Goal: Transaction & Acquisition: Purchase product/service

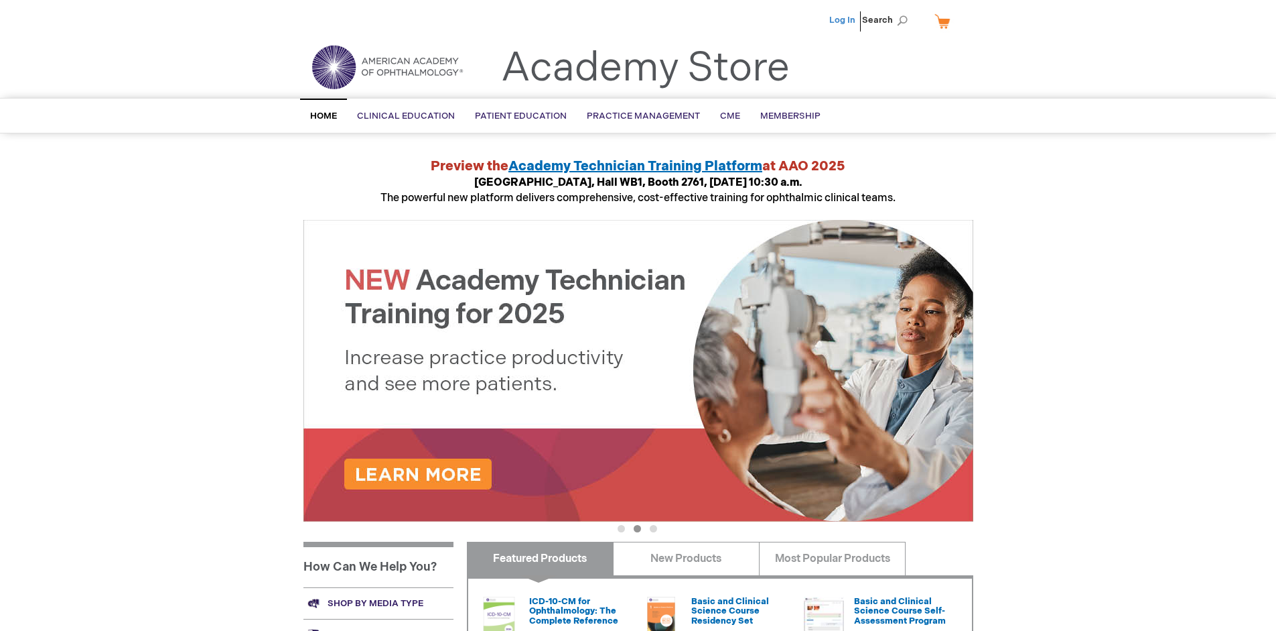
click at [844, 20] on link "Log In" at bounding box center [843, 20] width 26 height 11
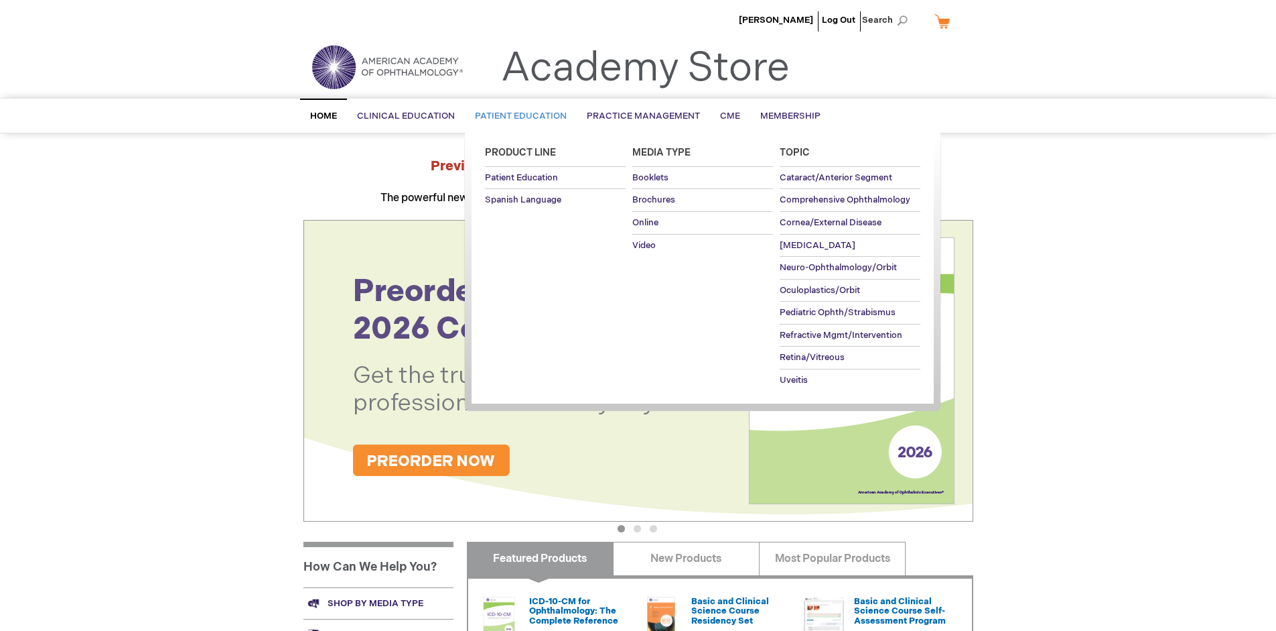
click at [517, 116] on span "Patient Education" at bounding box center [521, 116] width 92 height 11
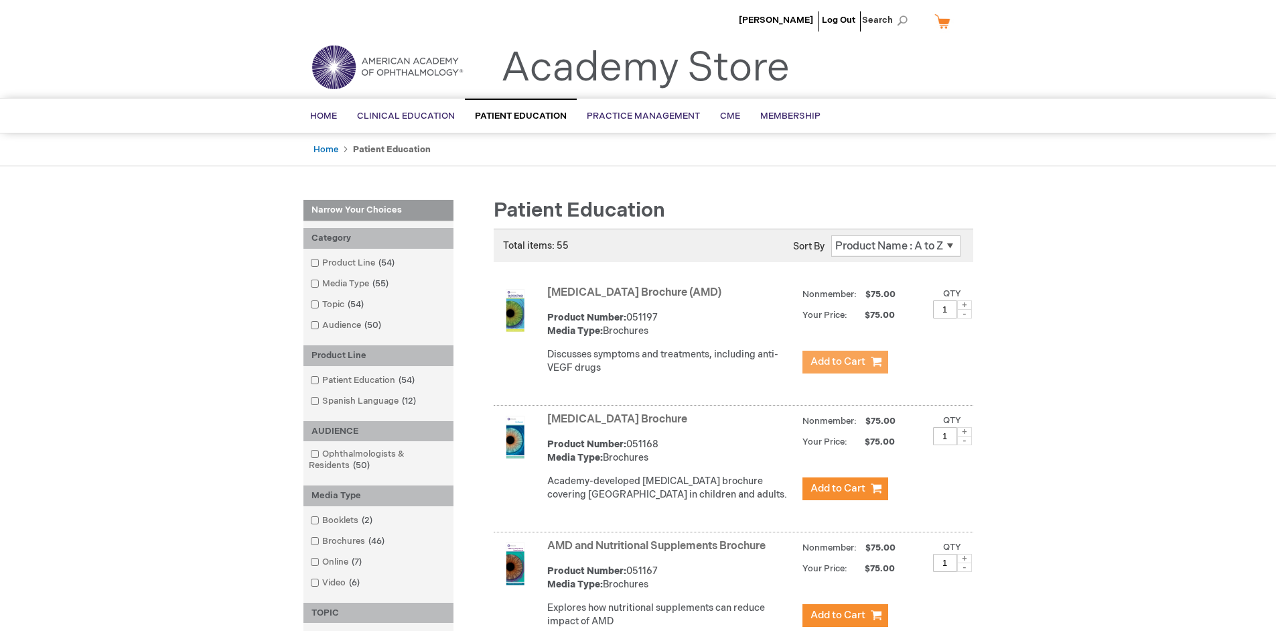
click at [845, 362] on span "Add to Cart" at bounding box center [838, 361] width 55 height 13
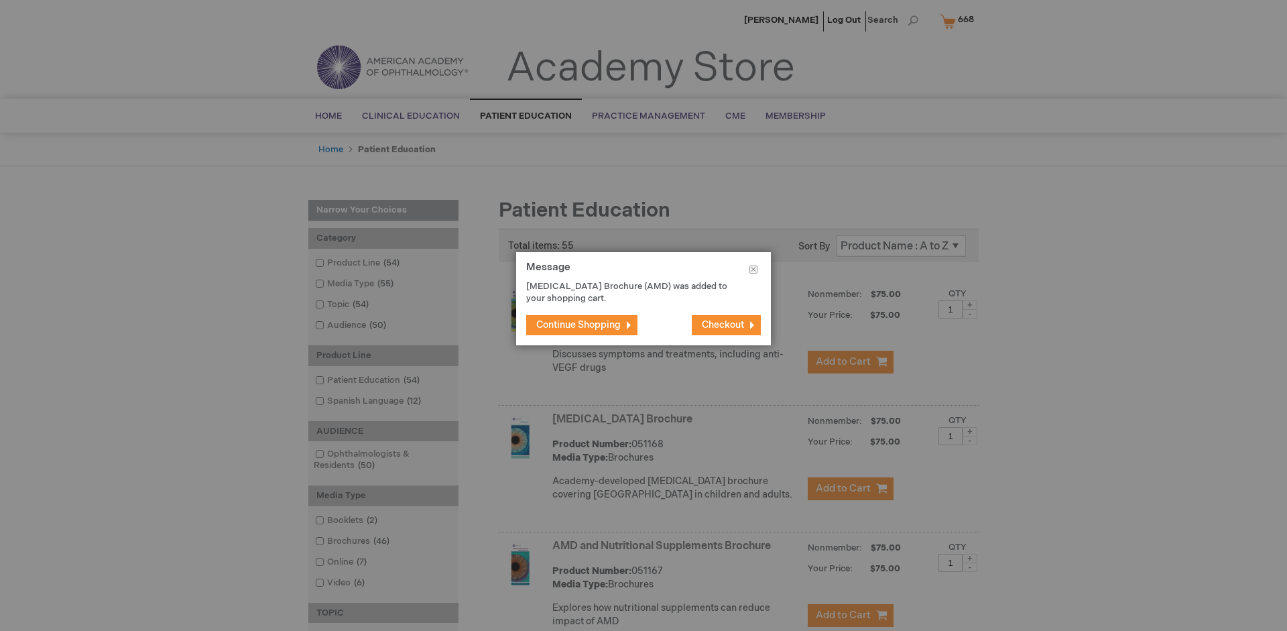
click at [578, 324] on span "Continue Shopping" at bounding box center [578, 324] width 84 height 11
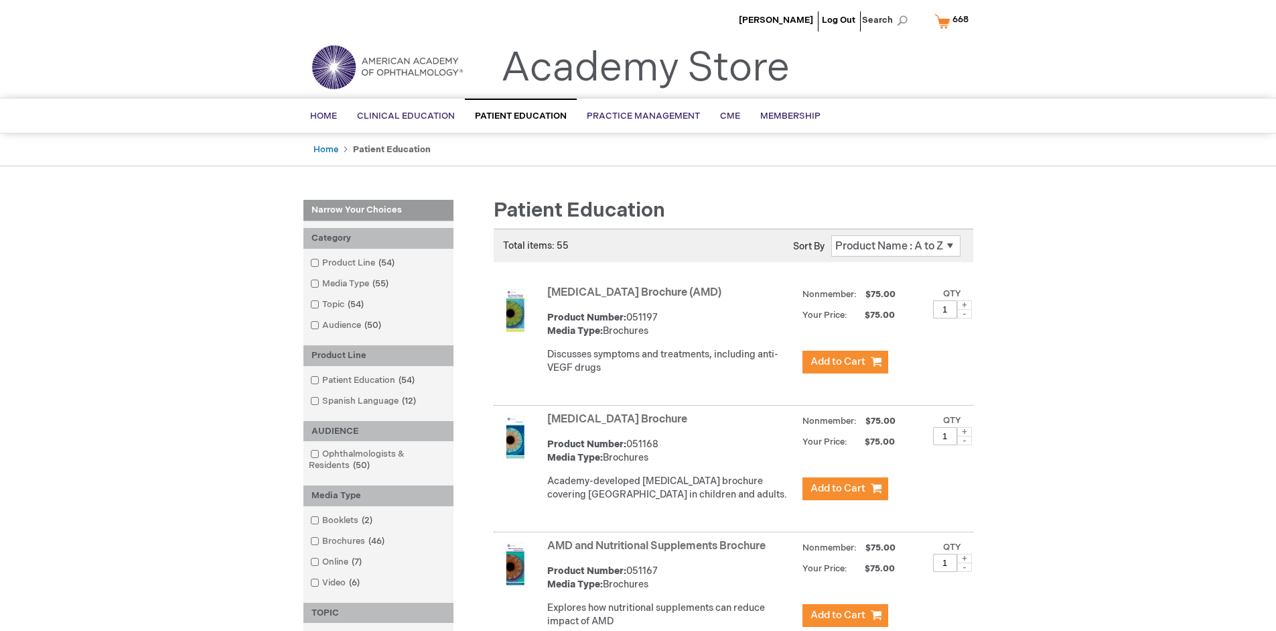
click at [659, 552] on link "AMD and Nutritional Supplements Brochure" at bounding box center [656, 545] width 218 height 13
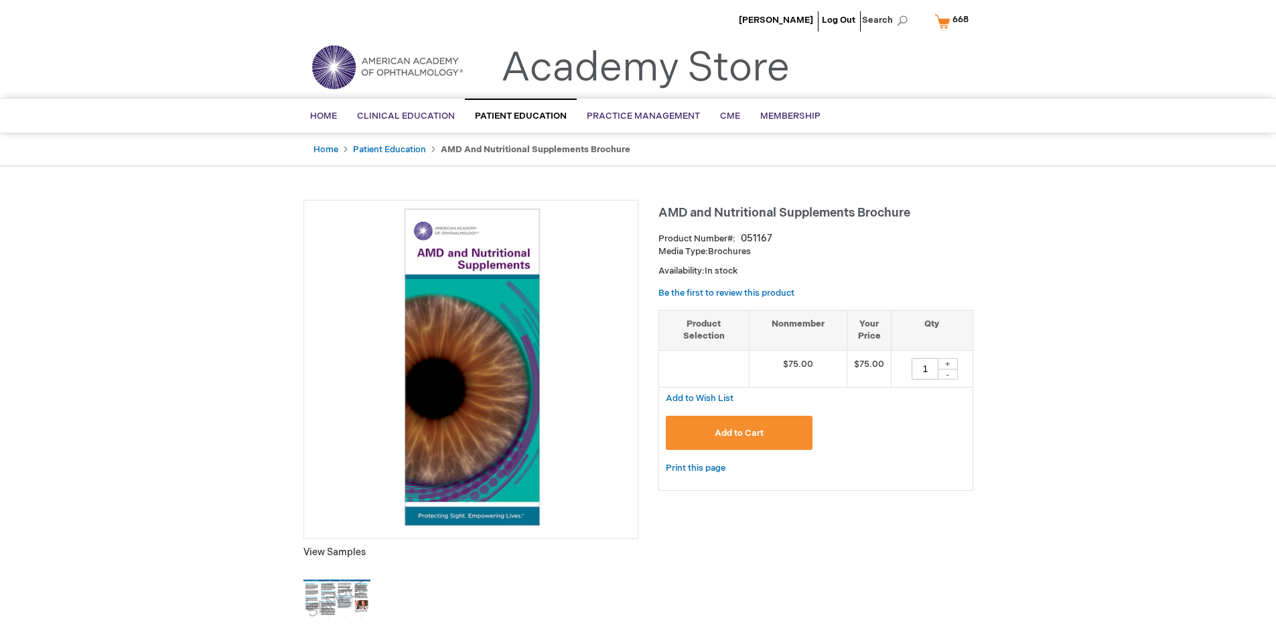
click at [739, 432] on span "Add to Cart" at bounding box center [739, 433] width 49 height 11
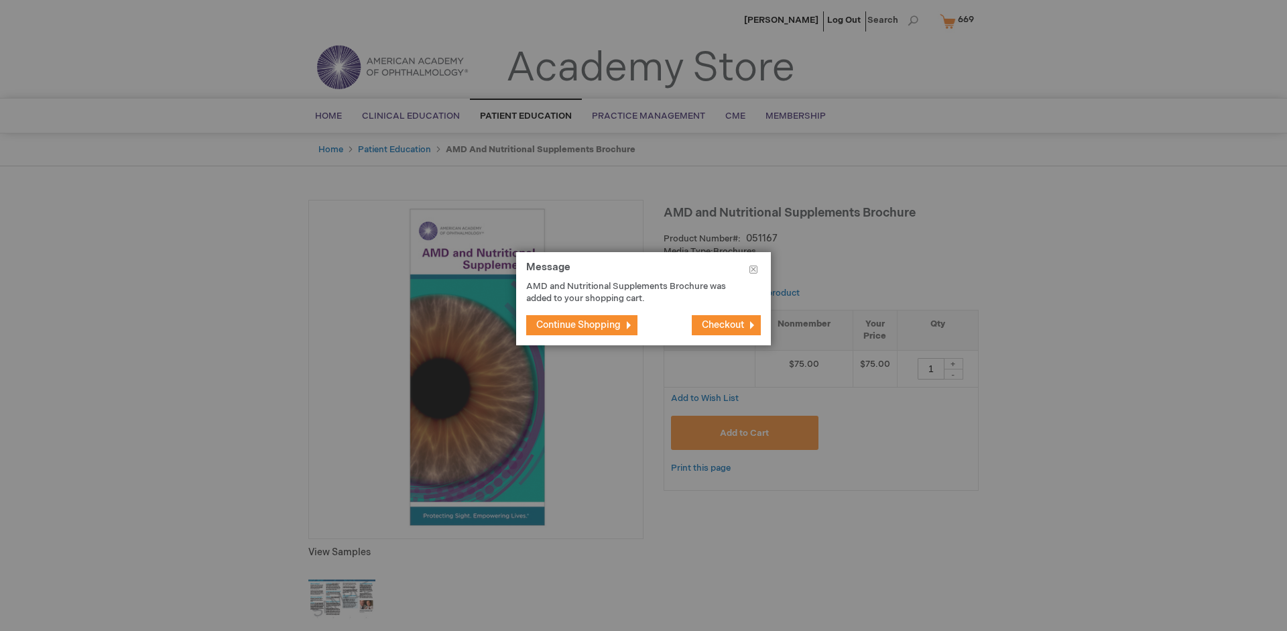
click at [578, 324] on span "Continue Shopping" at bounding box center [578, 324] width 84 height 11
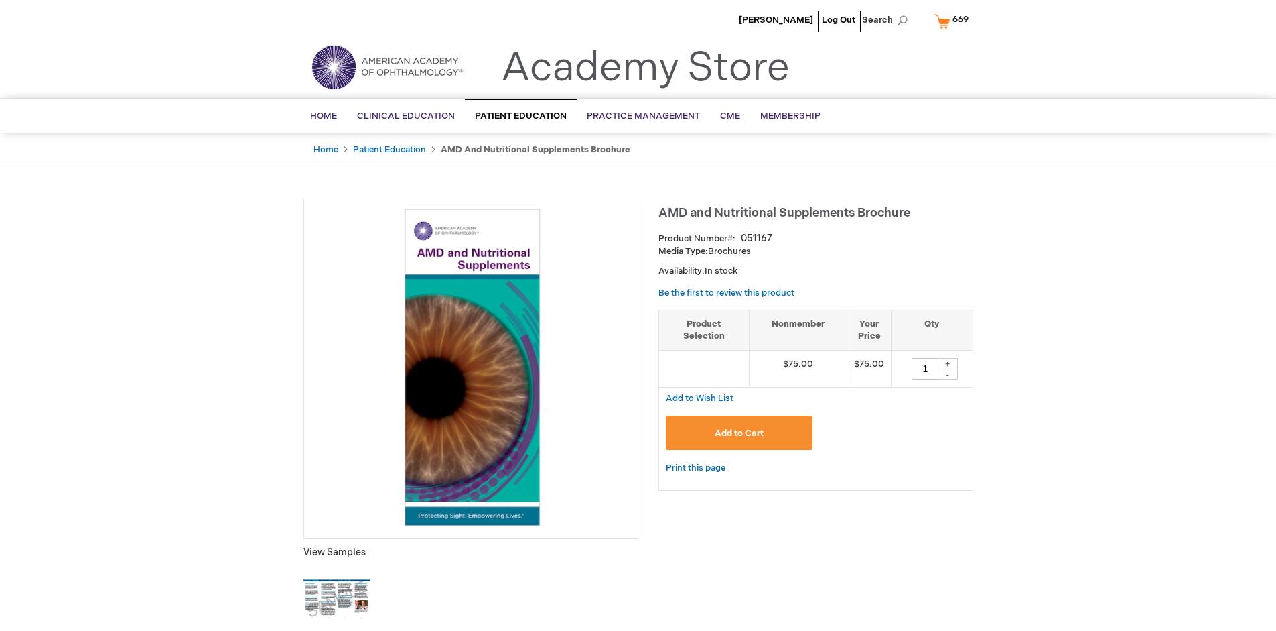
click at [954, 21] on span "669" at bounding box center [961, 19] width 16 height 11
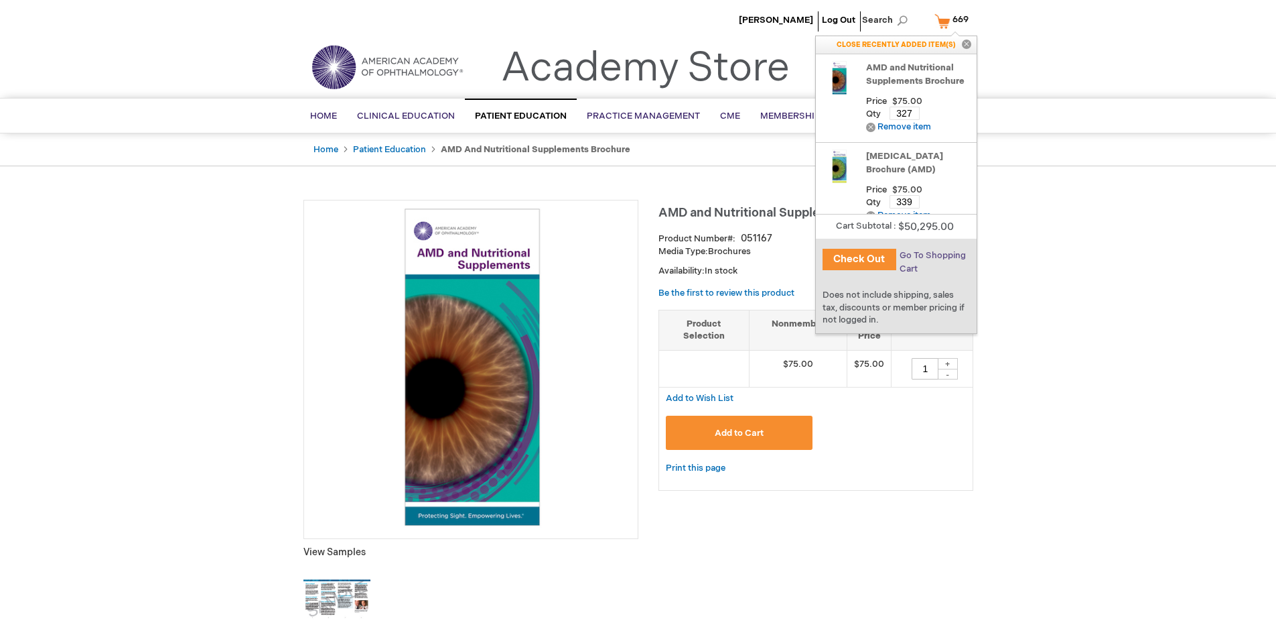
click at [932, 255] on span "Go To Shopping Cart" at bounding box center [933, 262] width 66 height 24
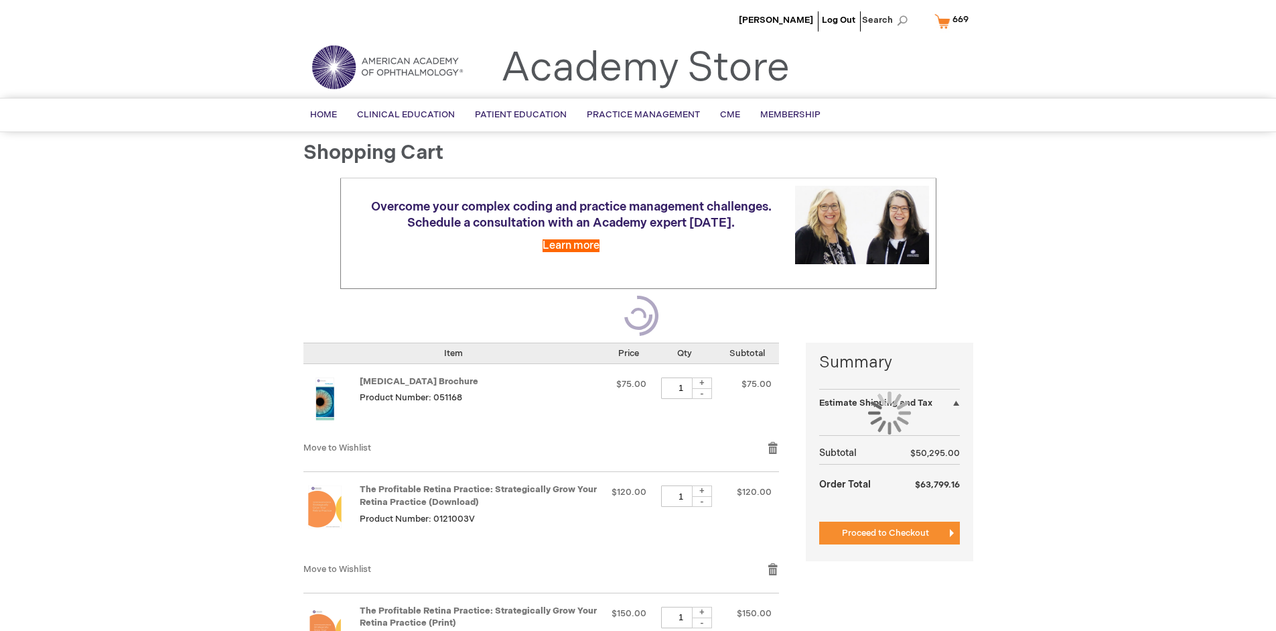
select select "US"
select select "41"
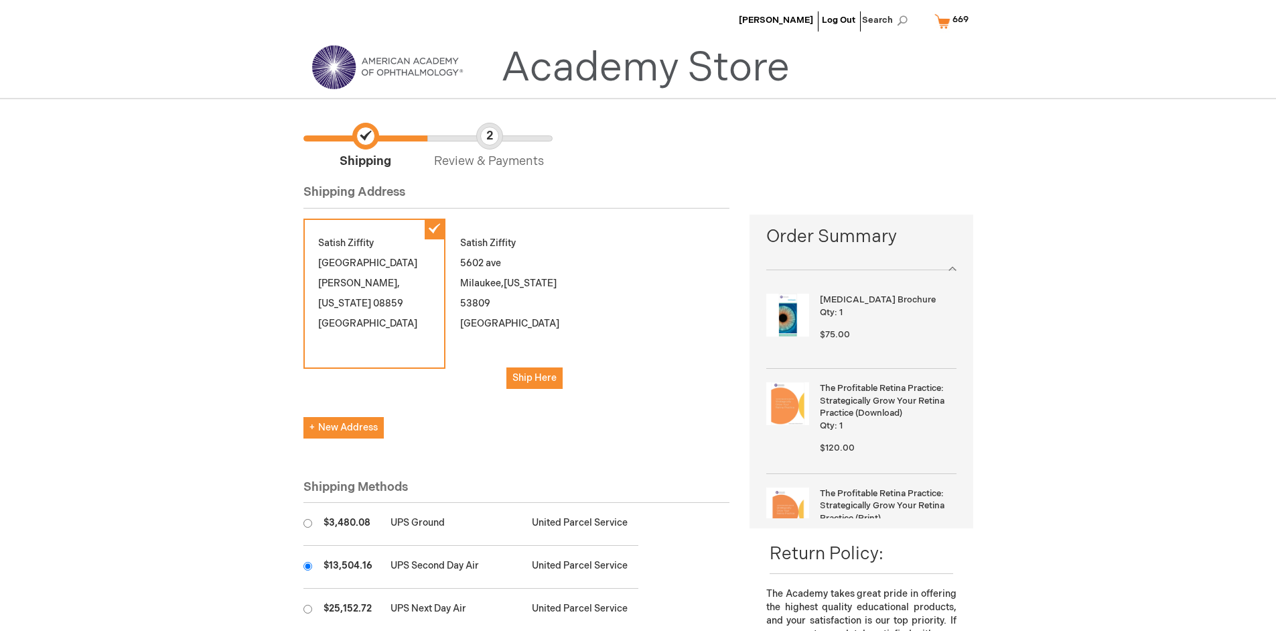
click at [308, 566] on input "radio" at bounding box center [308, 566] width 9 height 9
